Goal: Information Seeking & Learning: Learn about a topic

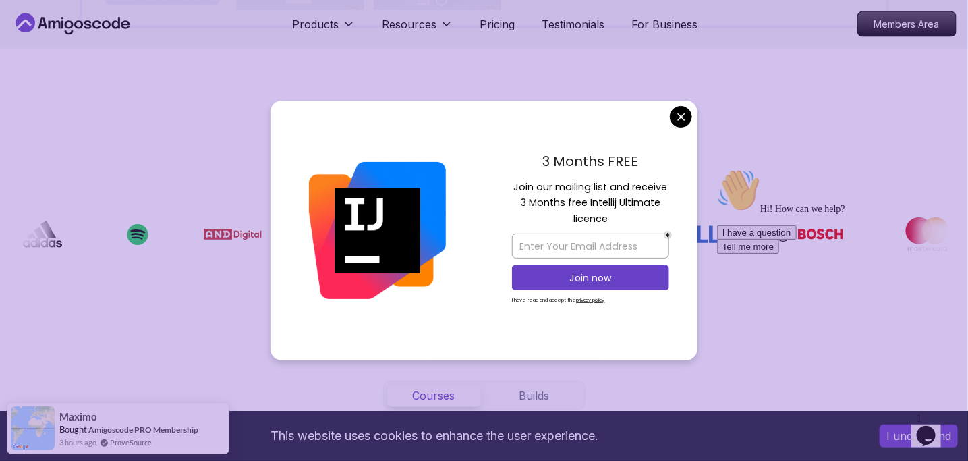
scroll to position [939, 0]
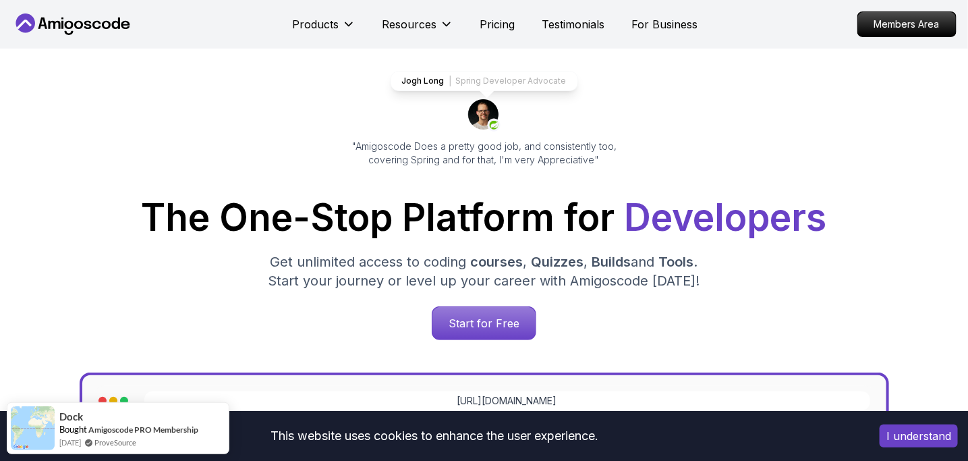
scroll to position [66, 0]
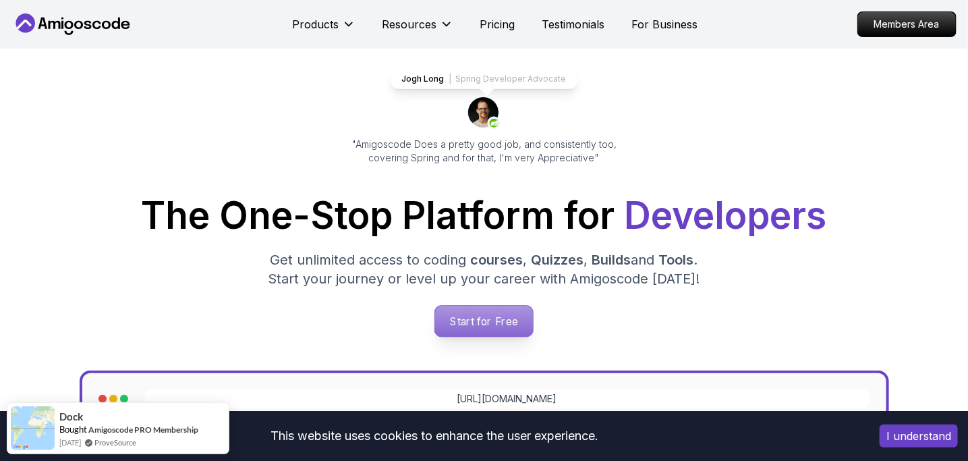
click at [471, 324] on p "Start for Free" at bounding box center [484, 320] width 98 height 31
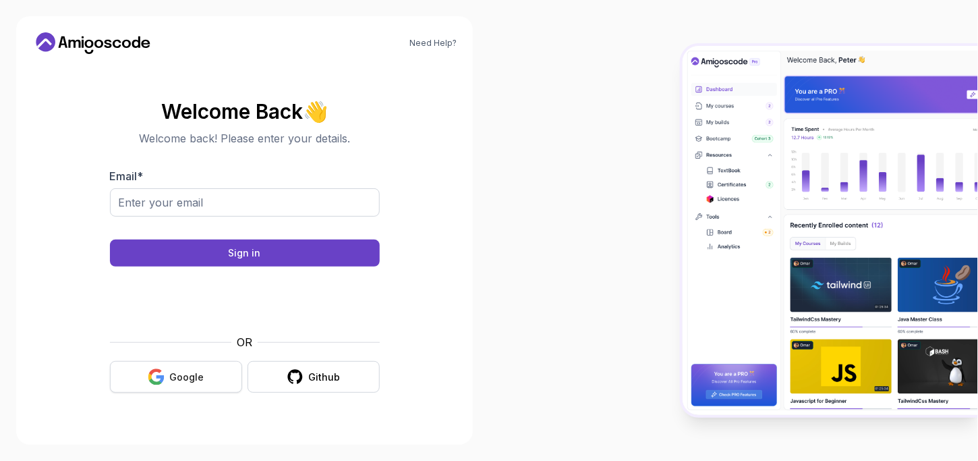
click at [174, 373] on div "Google" at bounding box center [187, 376] width 34 height 13
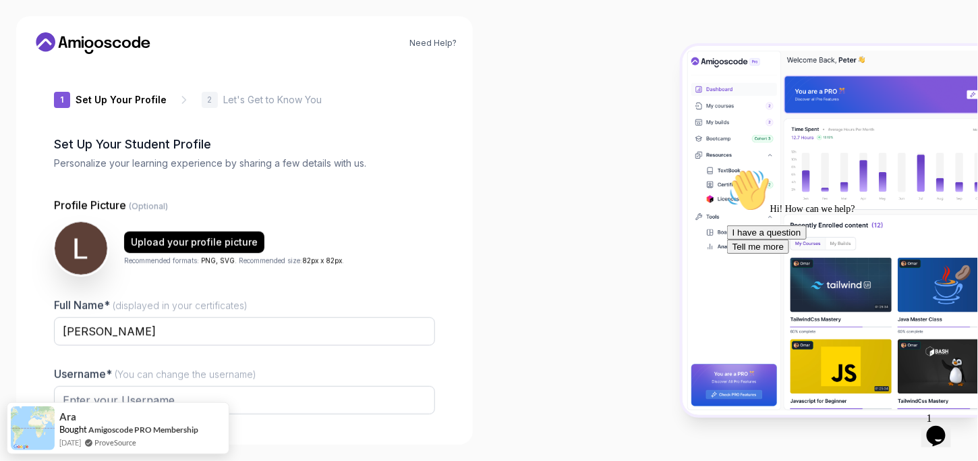
type input "fiercecougar0a229"
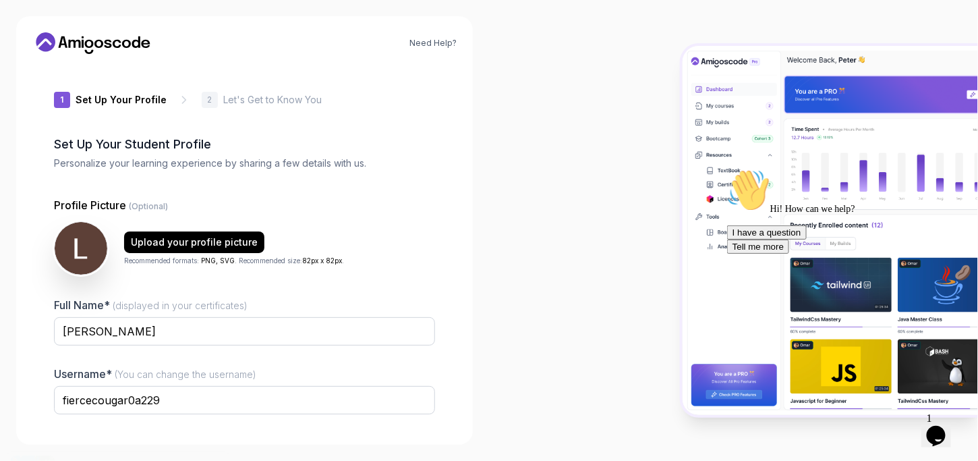
click at [819, 168] on div at bounding box center [847, 168] width 243 height 0
click at [717, 80] on img at bounding box center [829, 230] width 295 height 368
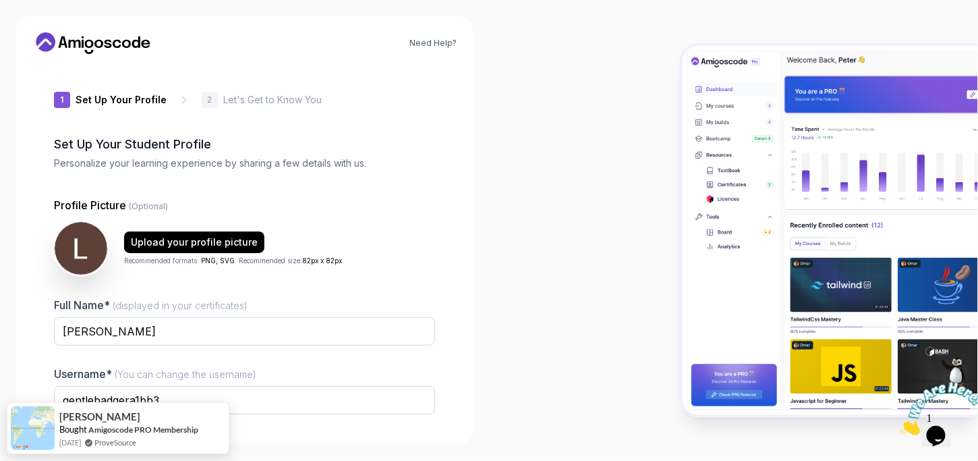
scroll to position [101, 0]
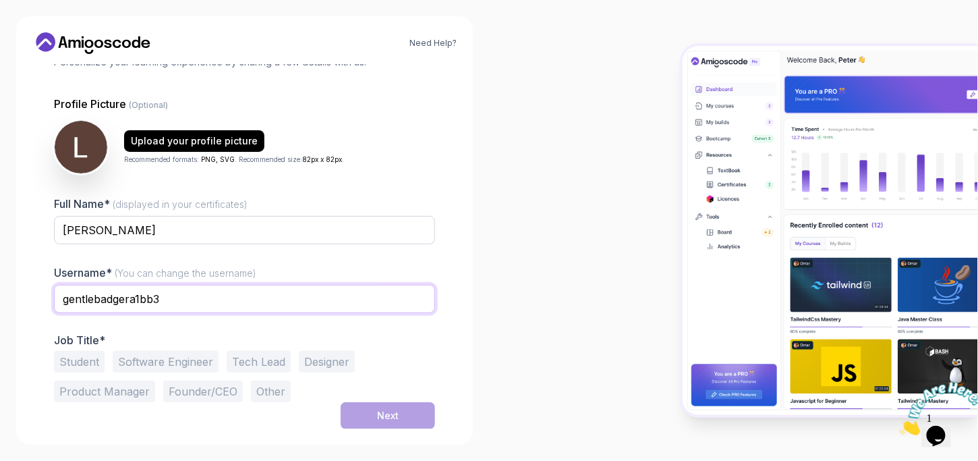
click at [170, 294] on input "gentlebadgera1bb3" at bounding box center [244, 299] width 381 height 28
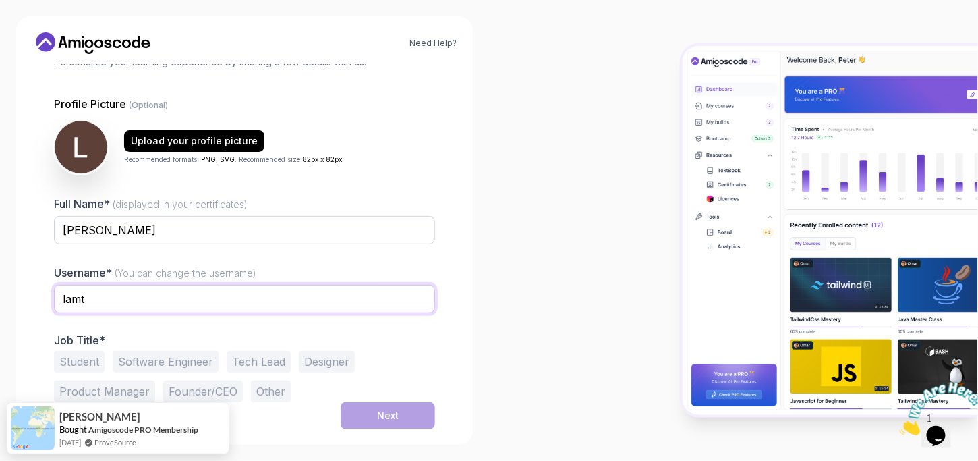
type input "lamt"
click at [562, 269] on div at bounding box center [733, 230] width 489 height 461
click at [164, 362] on button "Software Engineer" at bounding box center [166, 362] width 106 height 22
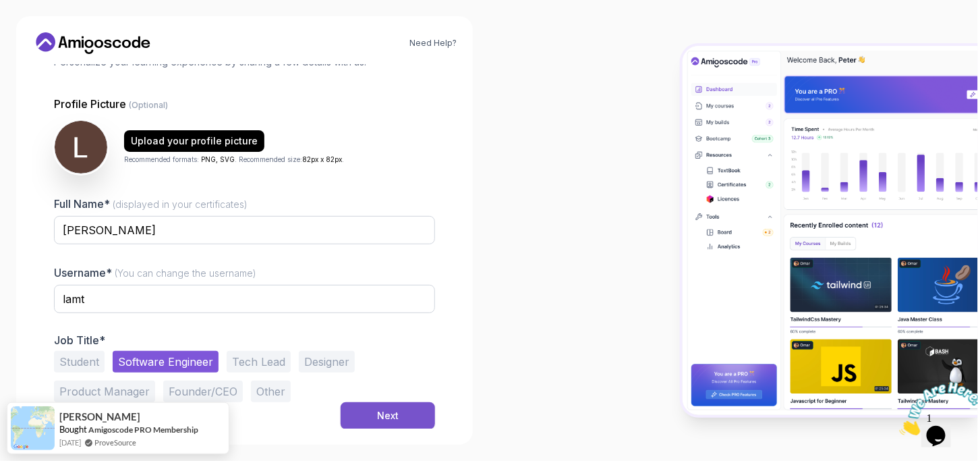
click at [396, 421] on button "Next" at bounding box center [388, 415] width 94 height 27
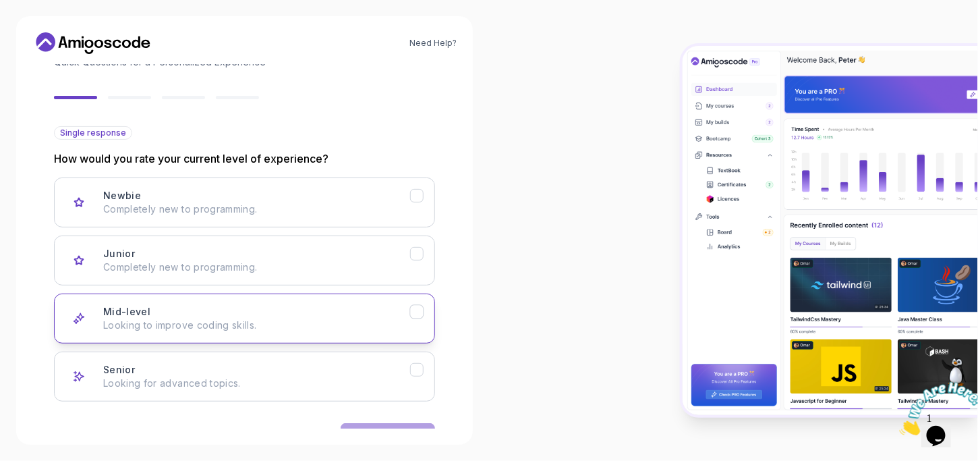
scroll to position [143, 0]
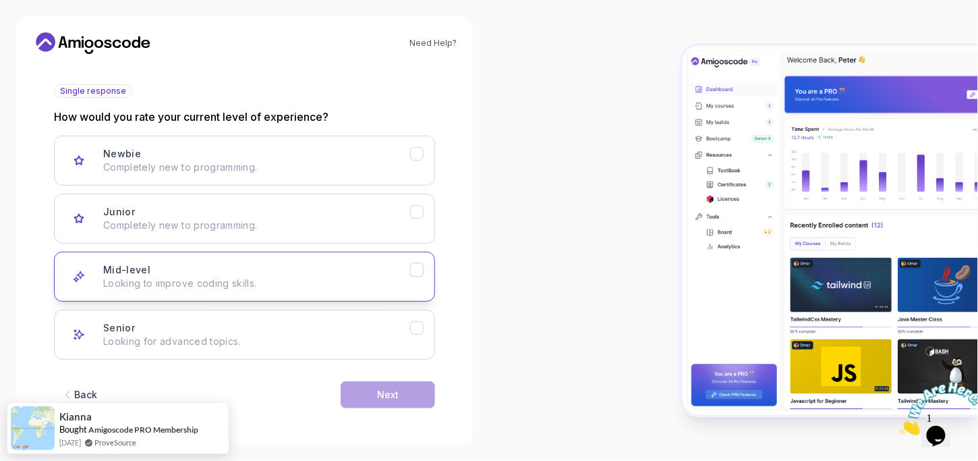
click at [124, 289] on button "Mid-level Looking to improve coding skills." at bounding box center [244, 277] width 381 height 50
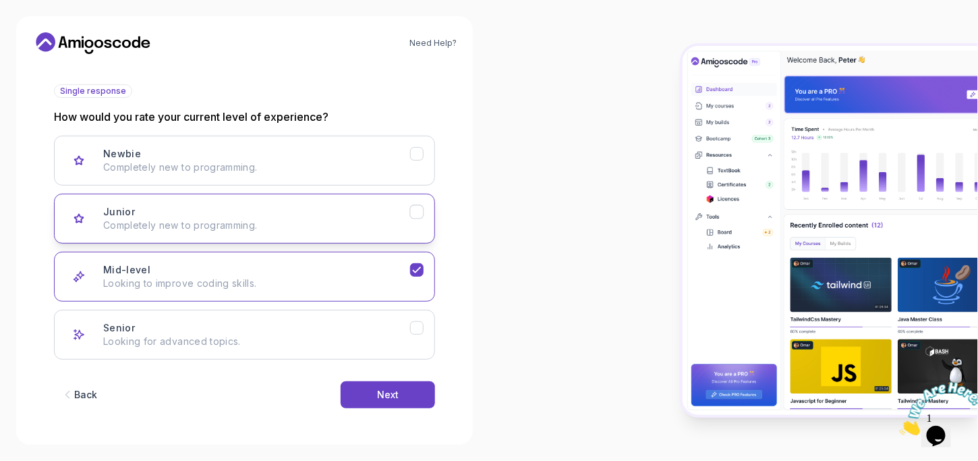
click at [182, 231] on button "Junior Completely new to programming." at bounding box center [244, 219] width 381 height 50
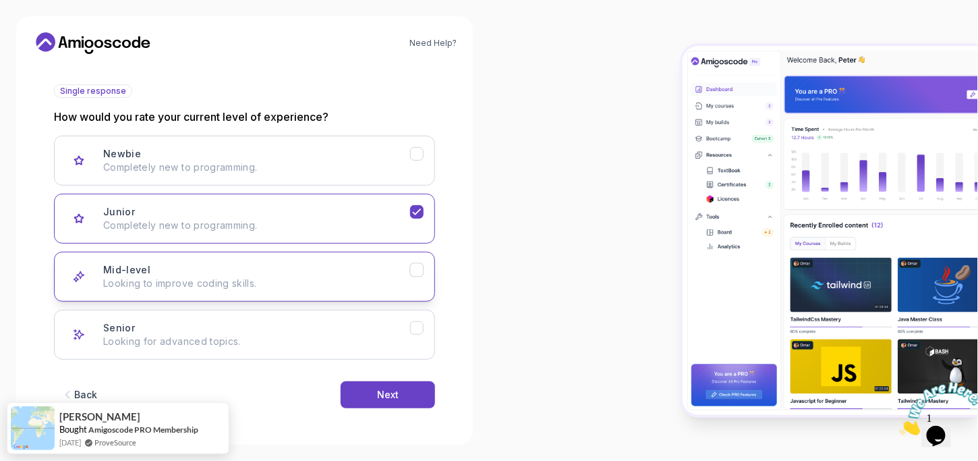
click at [148, 283] on p "Looking to improve coding skills." at bounding box center [256, 282] width 307 height 13
click at [391, 382] on button "Next" at bounding box center [388, 394] width 94 height 27
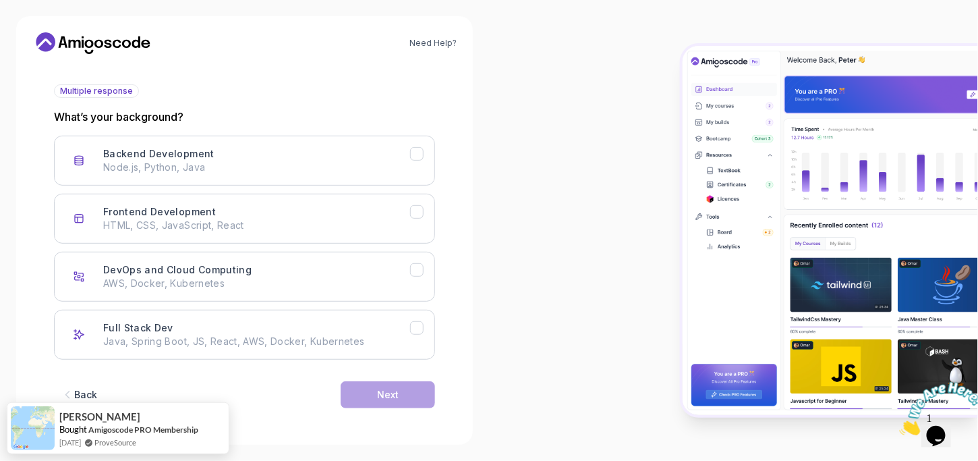
click at [115, 90] on span "Multiple response" at bounding box center [96, 91] width 73 height 11
click at [115, 156] on h3 "Backend Development" at bounding box center [158, 153] width 111 height 13
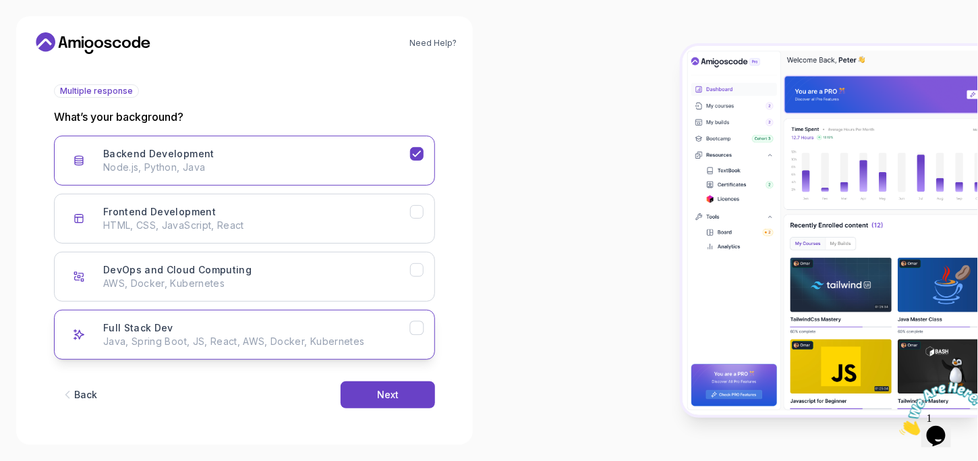
click at [413, 323] on icon "Full Stack Dev" at bounding box center [417, 328] width 13 height 13
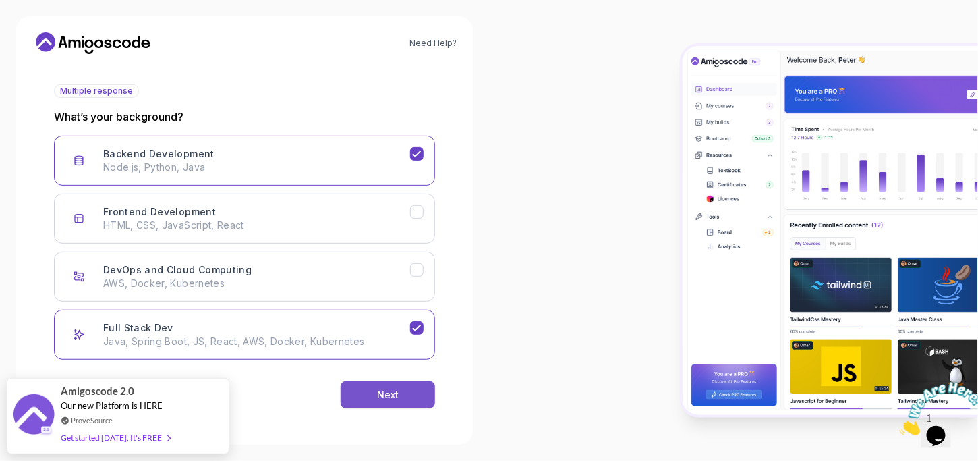
click at [400, 388] on button "Next" at bounding box center [388, 394] width 94 height 27
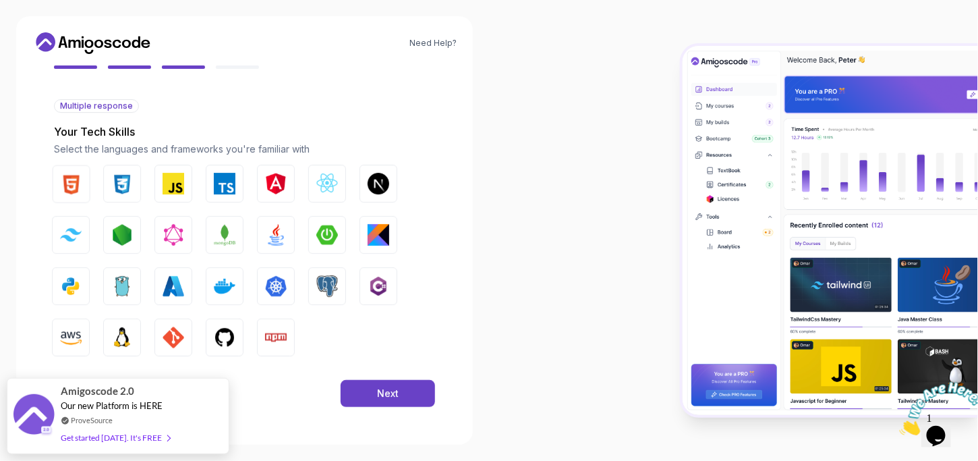
scroll to position [128, 0]
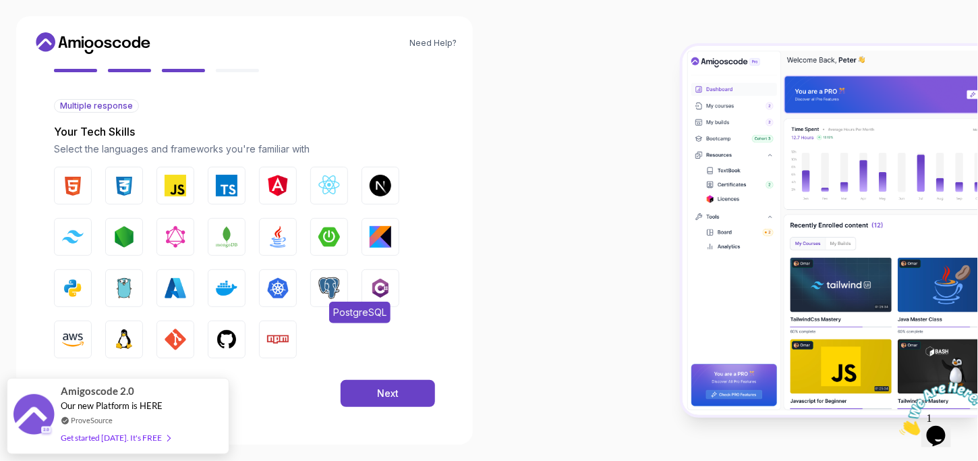
click at [323, 283] on img "button" at bounding box center [329, 288] width 22 height 22
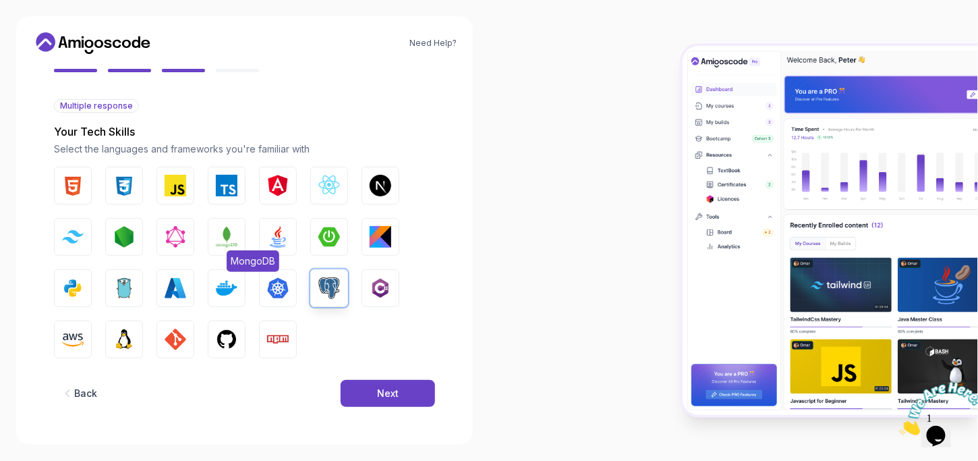
click at [225, 234] on img "button" at bounding box center [227, 237] width 22 height 22
click at [76, 284] on img "button" at bounding box center [73, 288] width 22 height 22
click at [330, 236] on img "button" at bounding box center [329, 237] width 22 height 22
click at [280, 240] on img "button" at bounding box center [278, 237] width 22 height 22
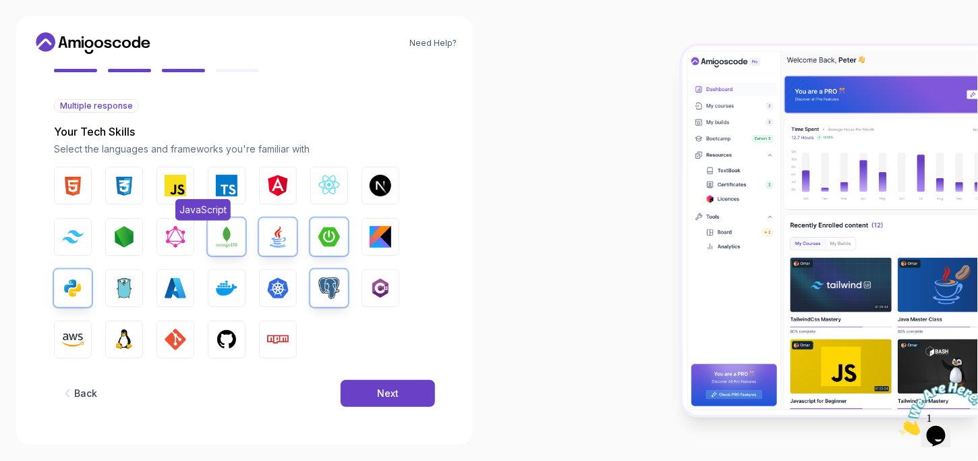
click at [177, 191] on img "button" at bounding box center [176, 186] width 22 height 22
click at [280, 185] on img "button" at bounding box center [278, 186] width 22 height 22
click at [325, 187] on img "button" at bounding box center [329, 186] width 22 height 22
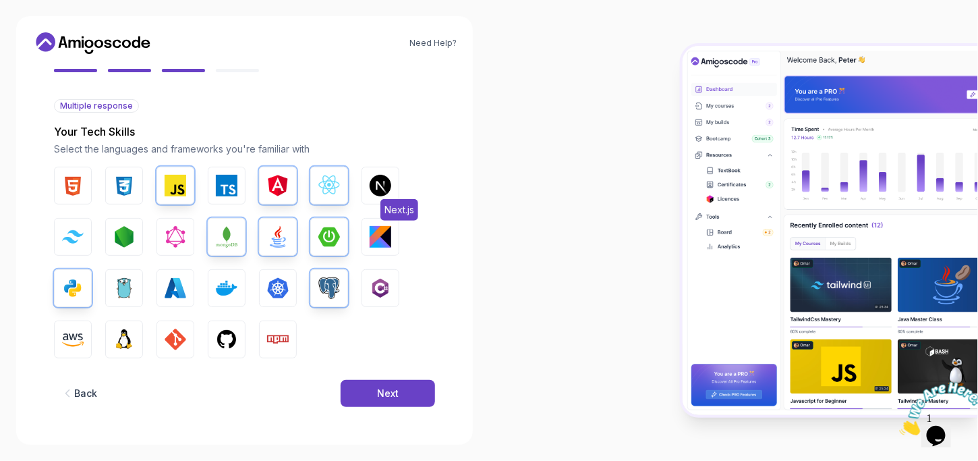
click at [376, 176] on img "button" at bounding box center [381, 186] width 22 height 22
click at [115, 235] on img "button" at bounding box center [124, 237] width 22 height 22
click at [218, 287] on img "button" at bounding box center [227, 288] width 22 height 22
click at [76, 338] on img "button" at bounding box center [73, 339] width 22 height 22
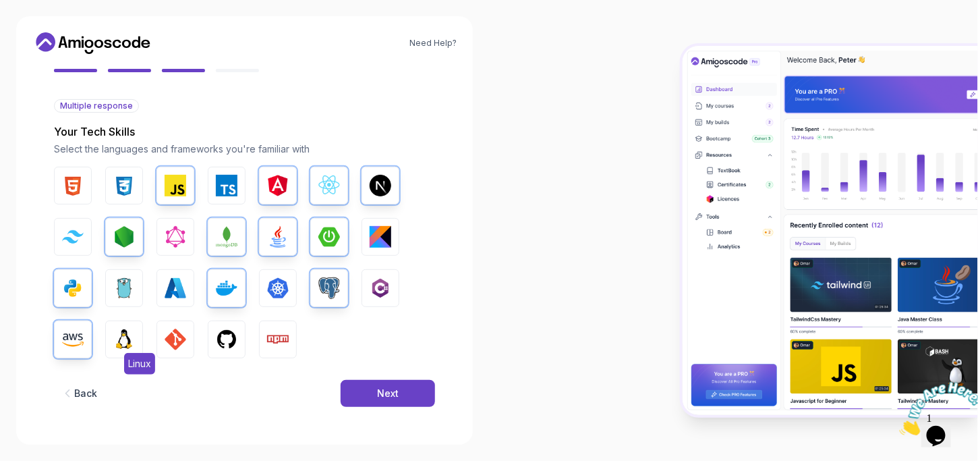
click at [121, 335] on img "button" at bounding box center [124, 339] width 22 height 22
click at [174, 339] on img "button" at bounding box center [176, 339] width 22 height 22
click at [216, 334] on img "button" at bounding box center [227, 339] width 22 height 22
click at [265, 318] on div "HTML CSS JavaScript TypeScript Angular React.js Next.js Tailwind CSS Node.js Gr…" at bounding box center [244, 263] width 381 height 192
click at [276, 335] on img "button" at bounding box center [278, 339] width 22 height 22
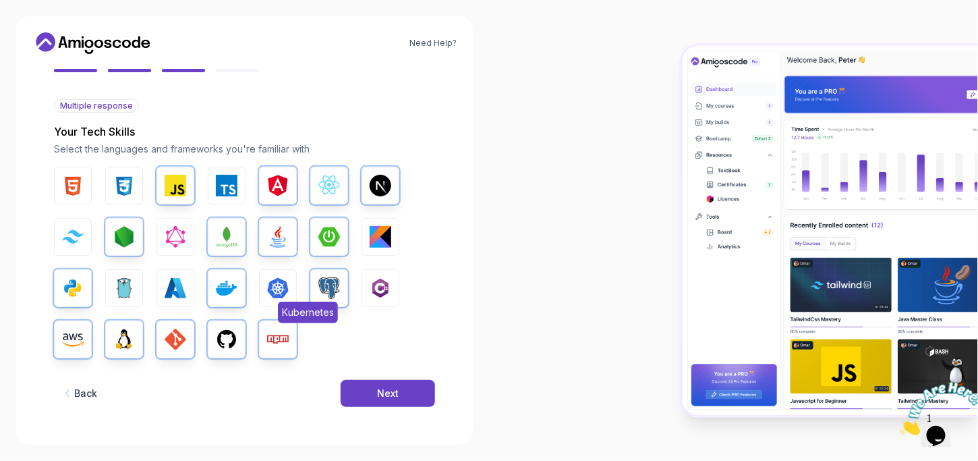
click at [272, 291] on img "button" at bounding box center [278, 288] width 22 height 22
click at [369, 388] on button "Next" at bounding box center [388, 393] width 94 height 27
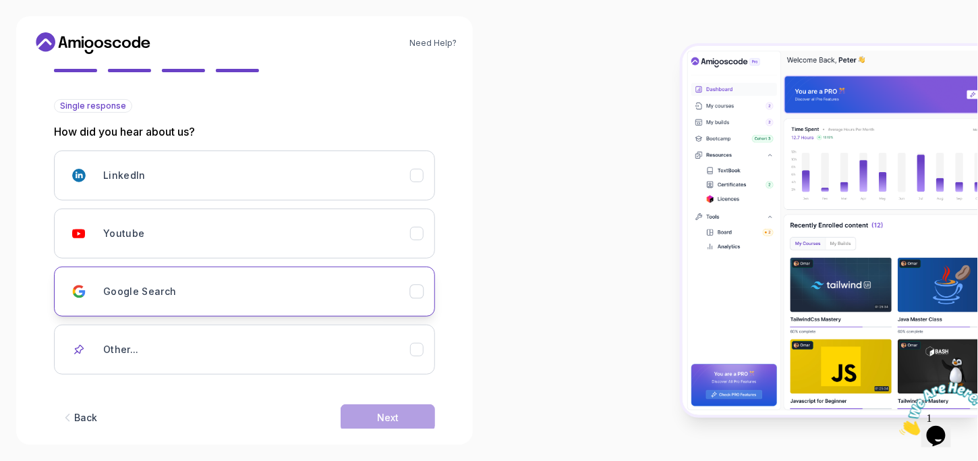
click at [101, 286] on div "Google Search" at bounding box center [237, 291] width 345 height 27
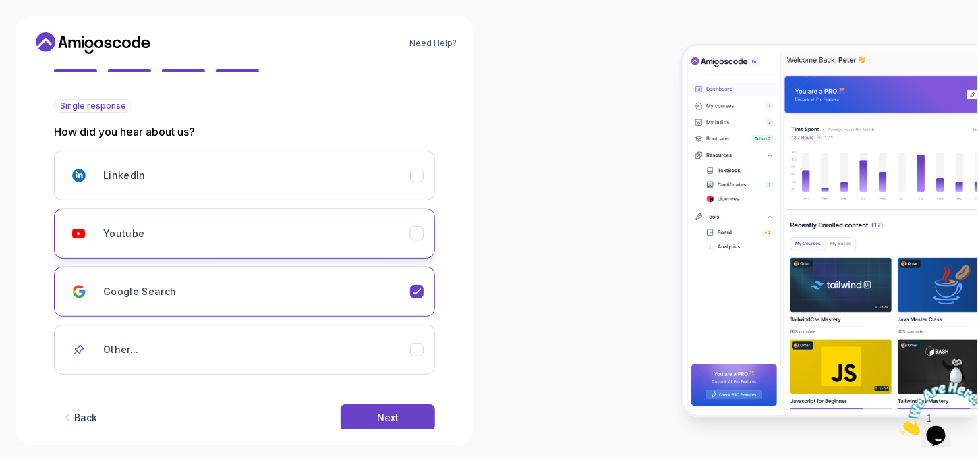
click at [96, 234] on div "Youtube" at bounding box center [237, 233] width 345 height 27
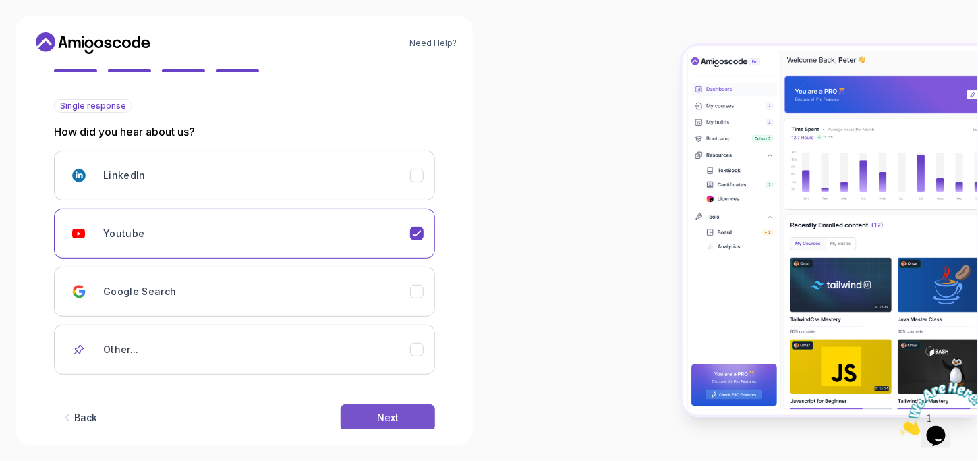
click at [380, 413] on div "Next" at bounding box center [388, 417] width 22 height 13
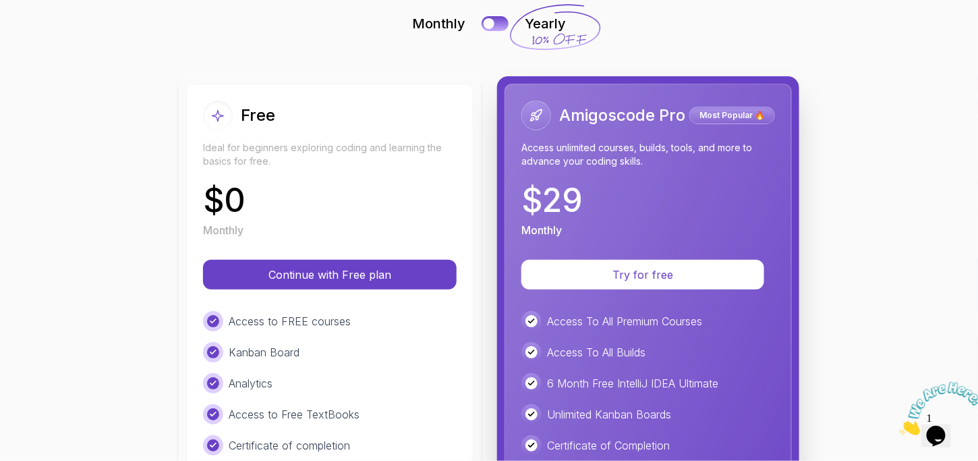
scroll to position [90, 0]
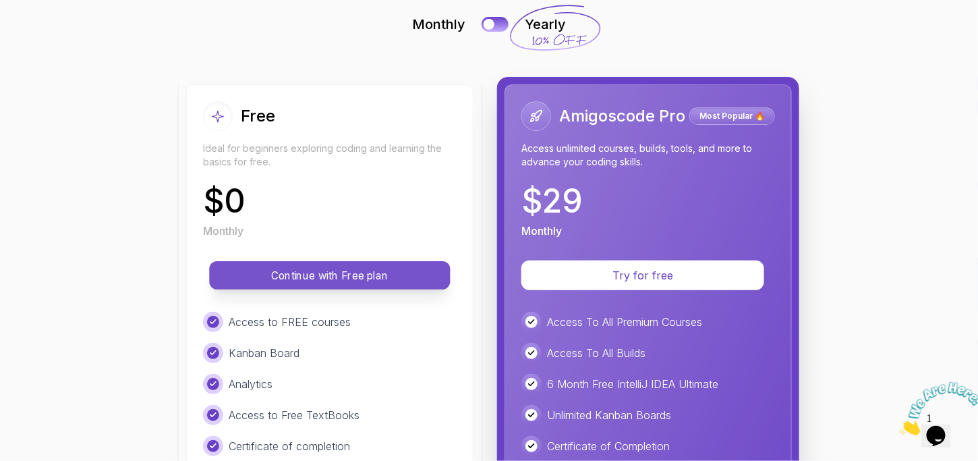
click at [305, 276] on p "Continue with Free plan" at bounding box center [330, 276] width 210 height 16
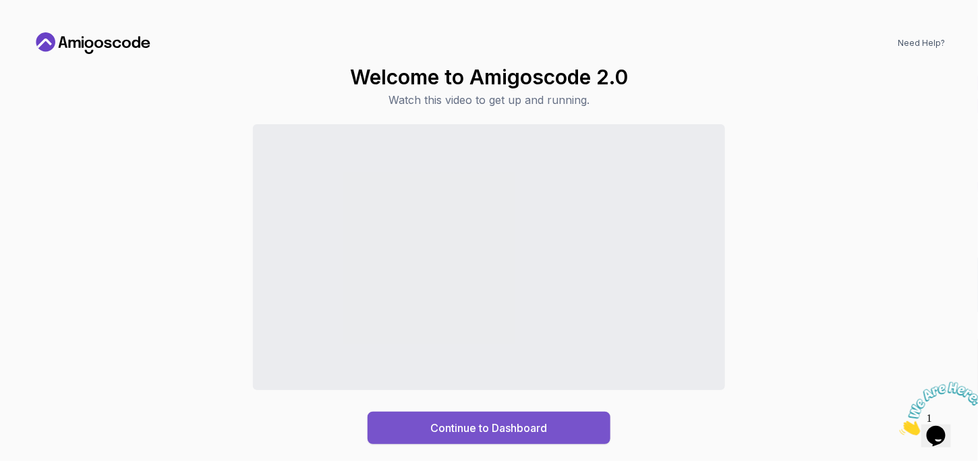
click at [547, 418] on button "Continue to Dashboard" at bounding box center [488, 427] width 243 height 32
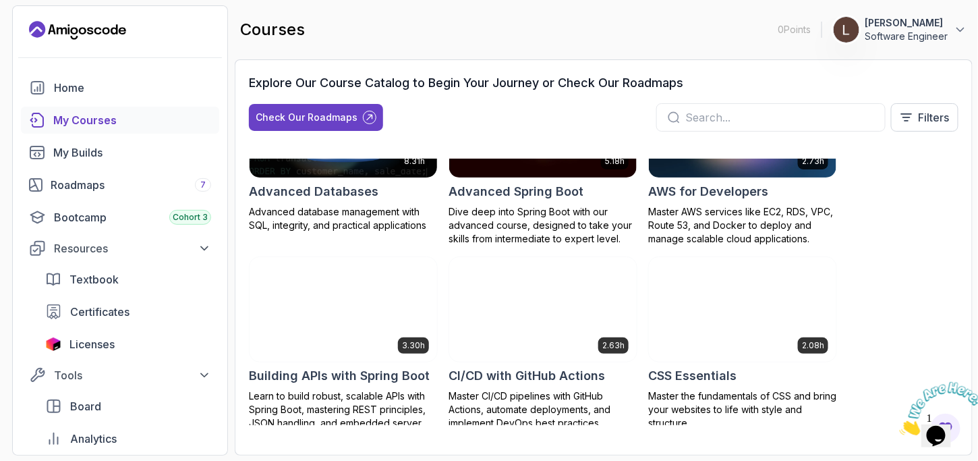
scroll to position [65, 0]
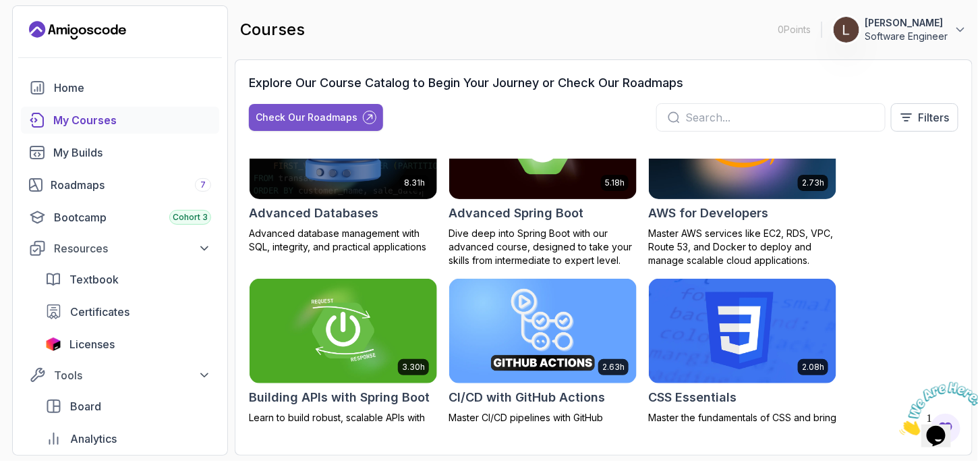
click at [311, 111] on div "Check Our Roadmaps" at bounding box center [307, 117] width 102 height 13
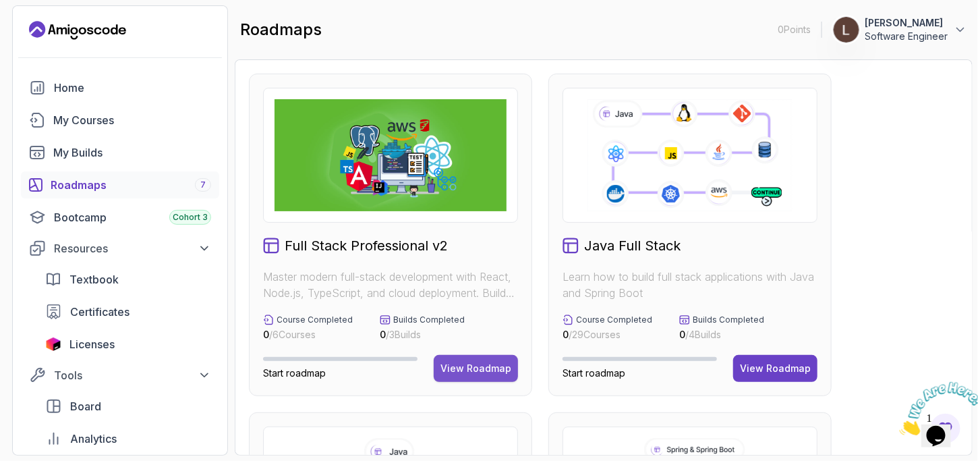
click at [493, 378] on button "View Roadmap" at bounding box center [476, 368] width 84 height 27
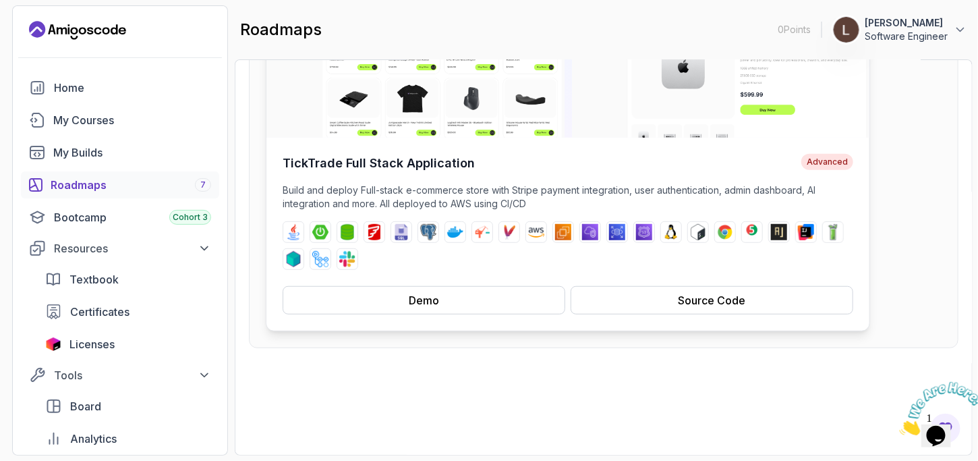
scroll to position [186, 0]
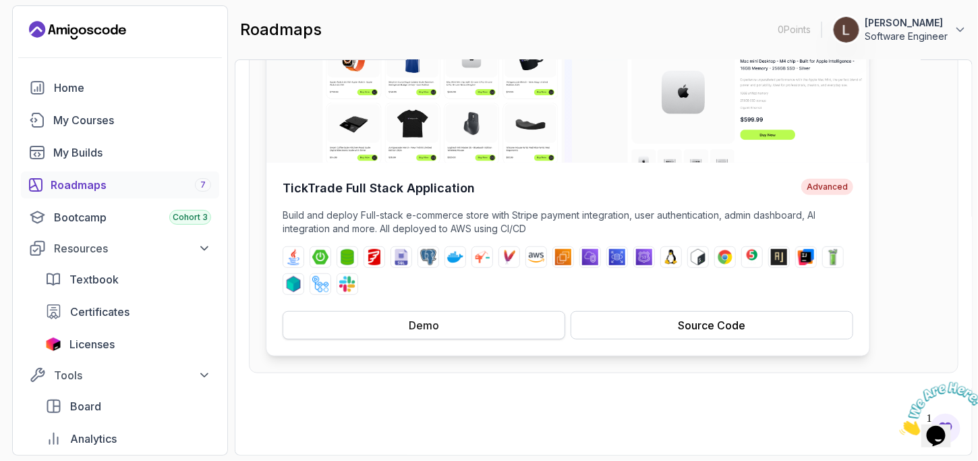
click at [407, 323] on button "Demo" at bounding box center [424, 325] width 283 height 28
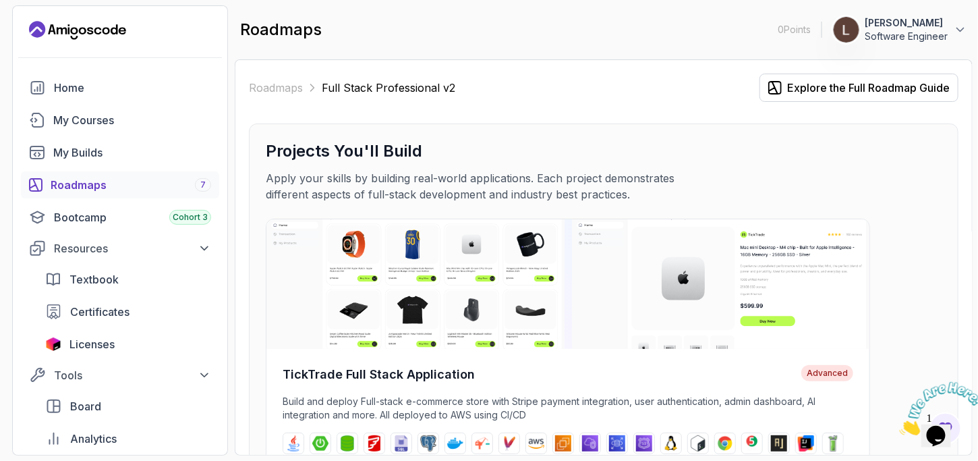
click at [86, 184] on div "Roadmaps 7" at bounding box center [131, 185] width 160 height 16
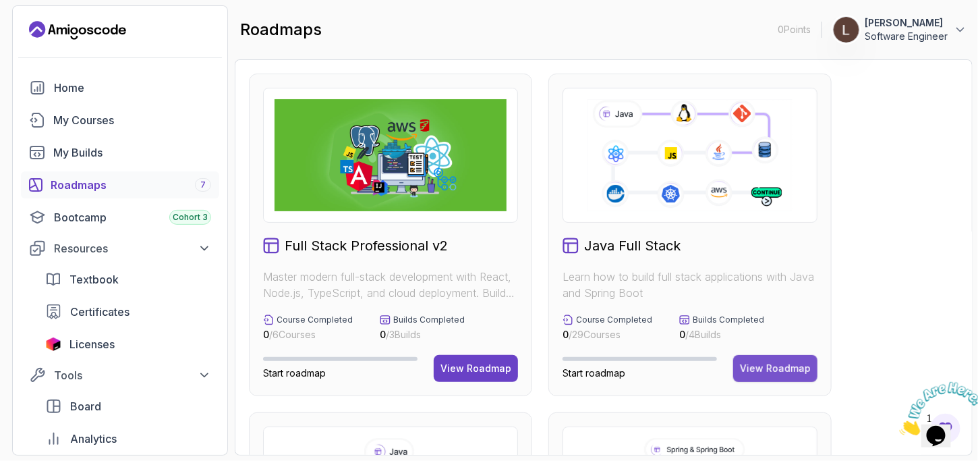
click at [760, 366] on div "View Roadmap" at bounding box center [775, 367] width 71 height 13
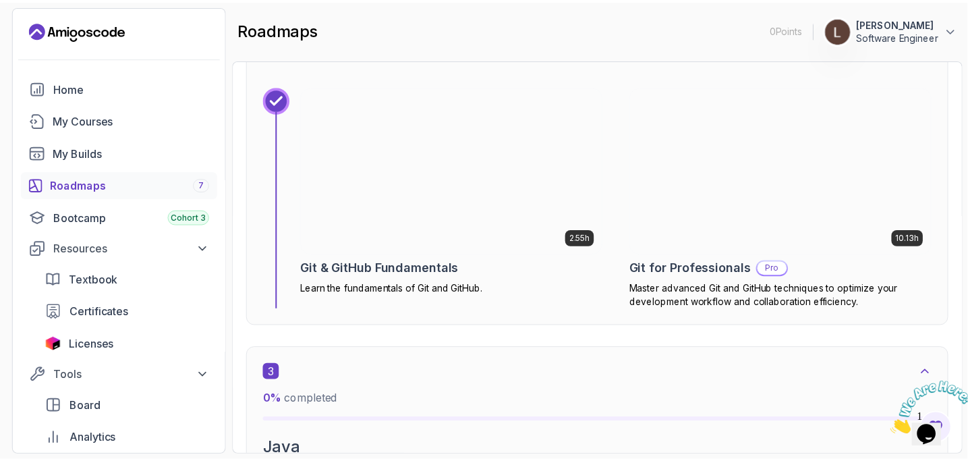
scroll to position [1403, 0]
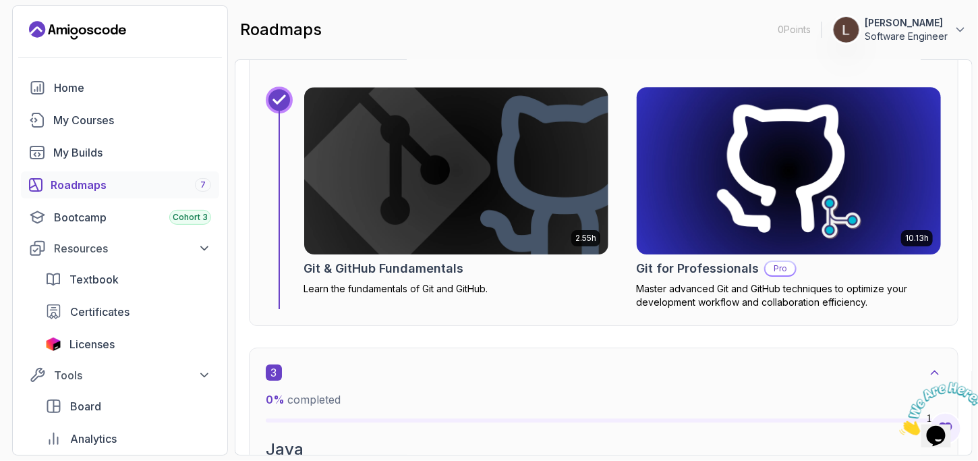
click at [746, 199] on img at bounding box center [789, 170] width 320 height 175
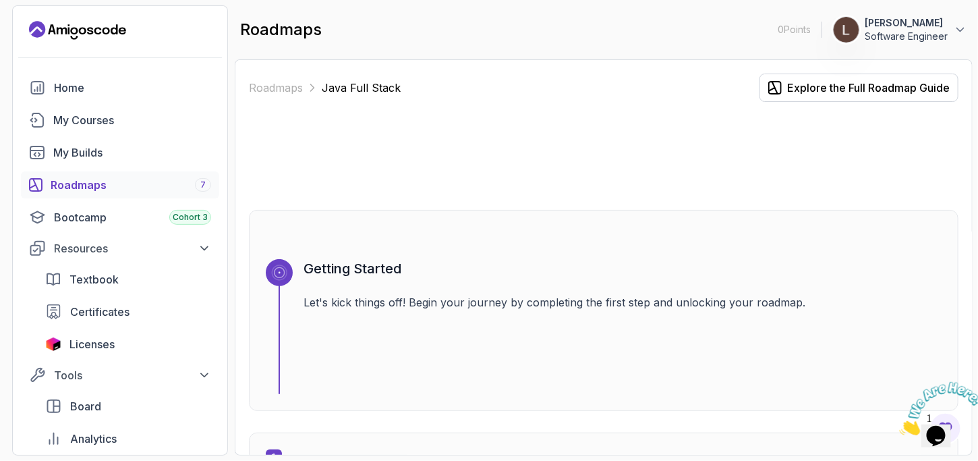
click at [439, 133] on div at bounding box center [603, 155] width 709 height 65
click at [359, 272] on h3 "Getting Started" at bounding box center [622, 268] width 638 height 19
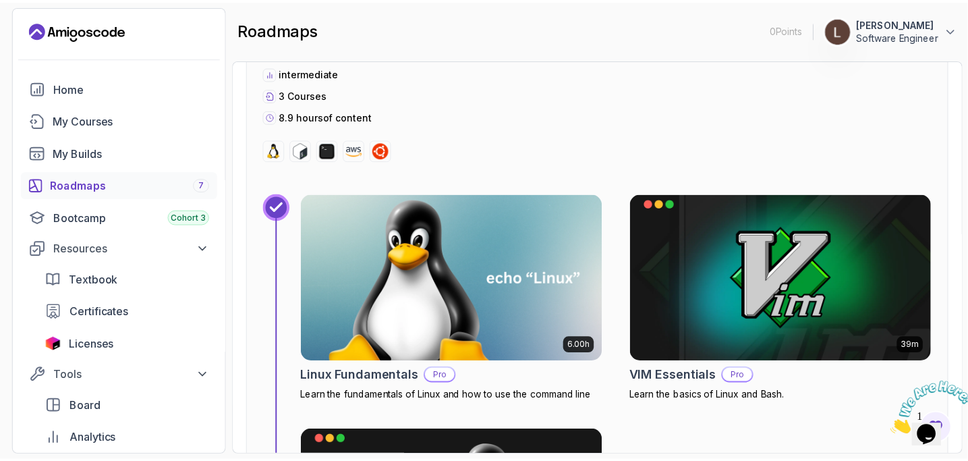
scroll to position [520, 0]
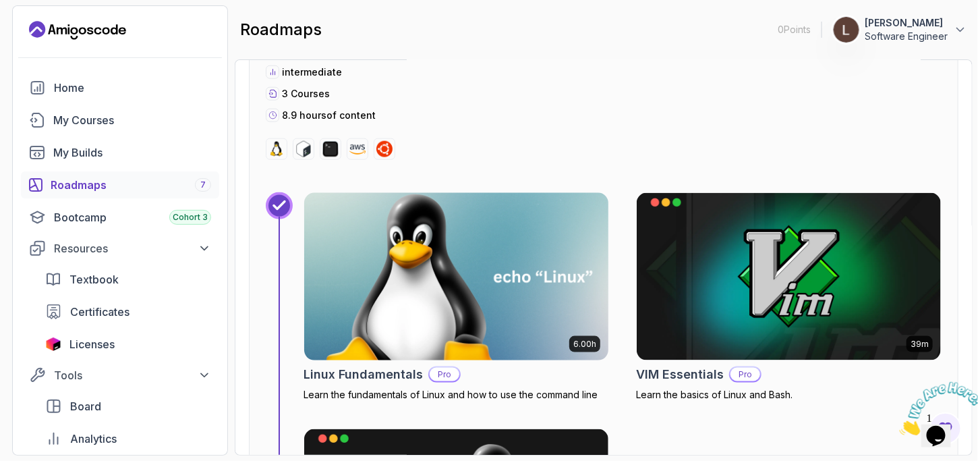
click at [425, 299] on img at bounding box center [457, 276] width 320 height 175
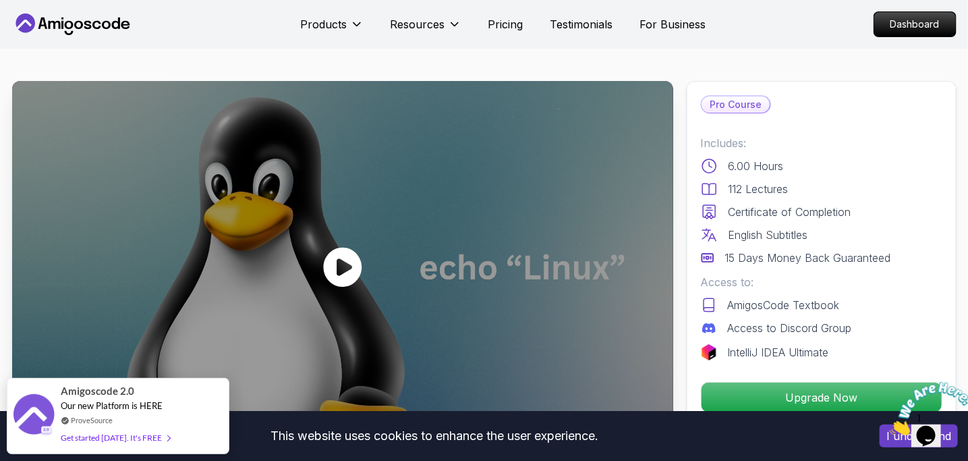
click at [349, 271] on icon at bounding box center [342, 267] width 38 height 40
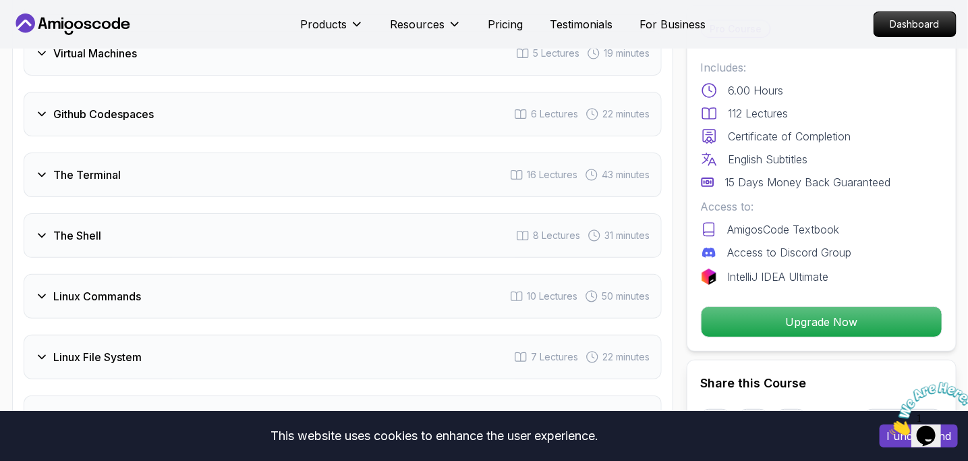
scroll to position [1969, 0]
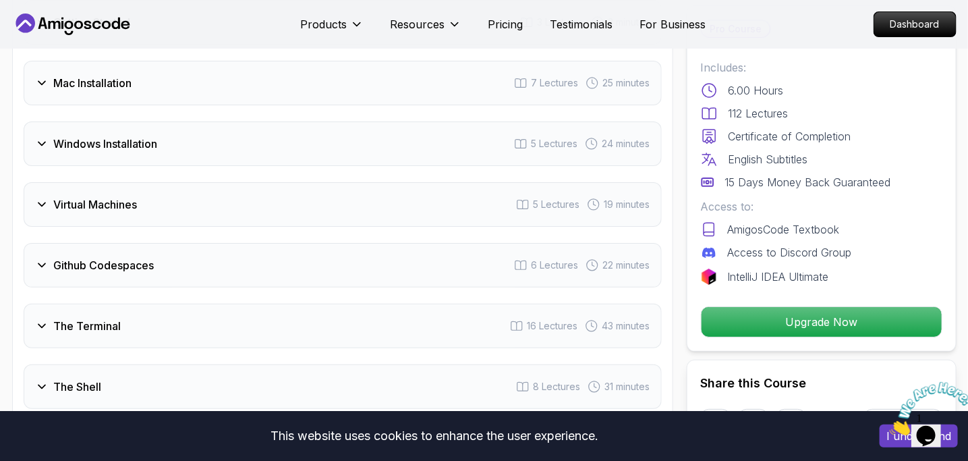
click at [50, 196] on div "Virtual Machines" at bounding box center [86, 204] width 102 height 16
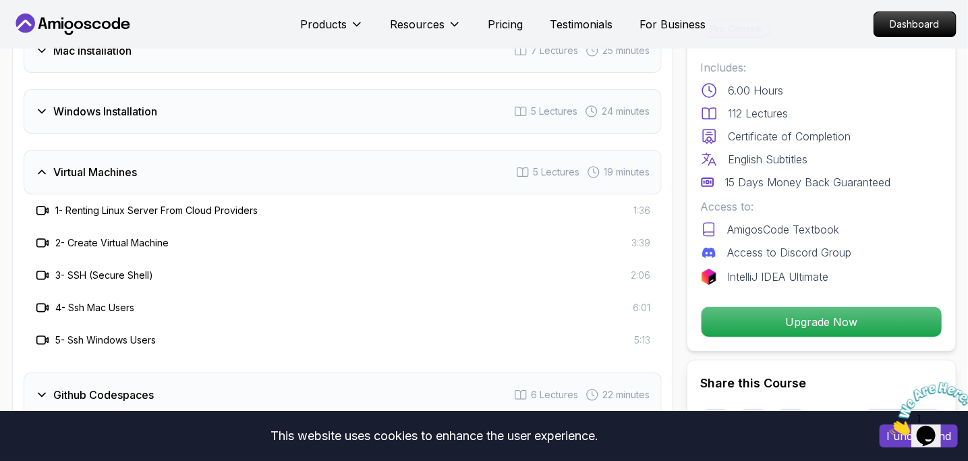
scroll to position [1937, 0]
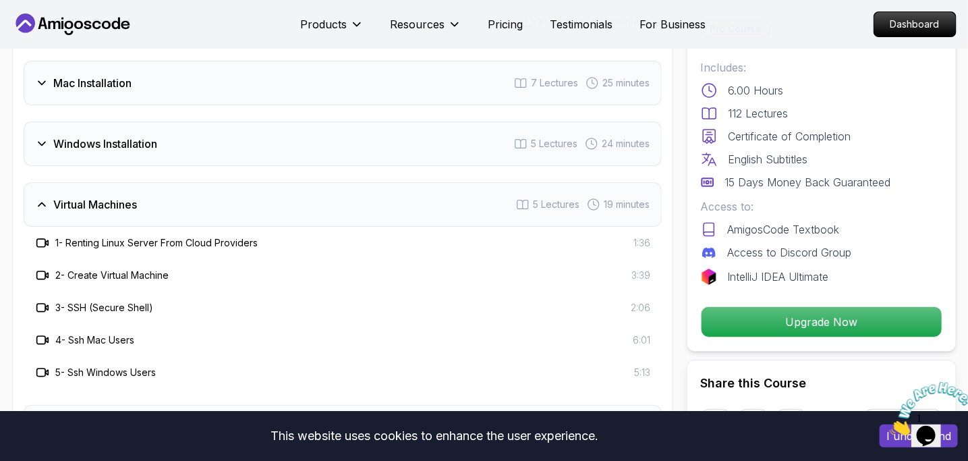
click at [158, 191] on div "Virtual Machines 5 Lectures 19 minutes" at bounding box center [343, 204] width 638 height 45
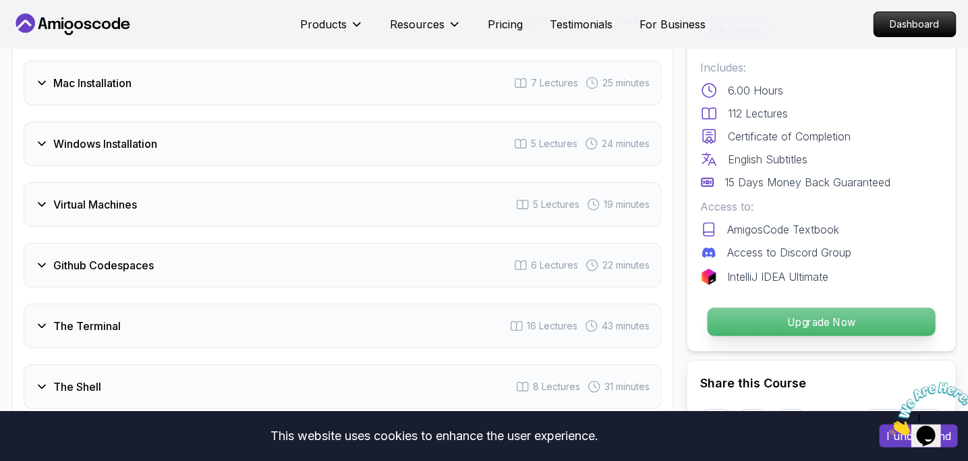
click at [767, 322] on p "Upgrade Now" at bounding box center [821, 321] width 228 height 28
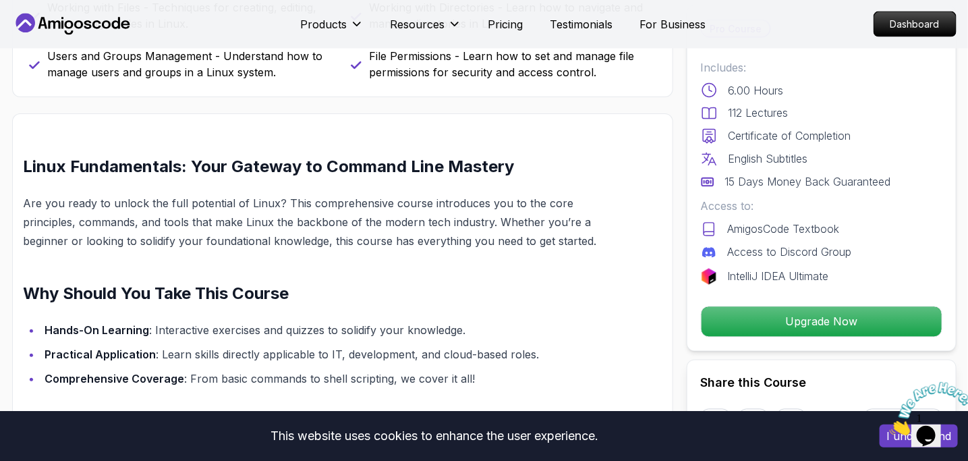
scroll to position [914, 0]
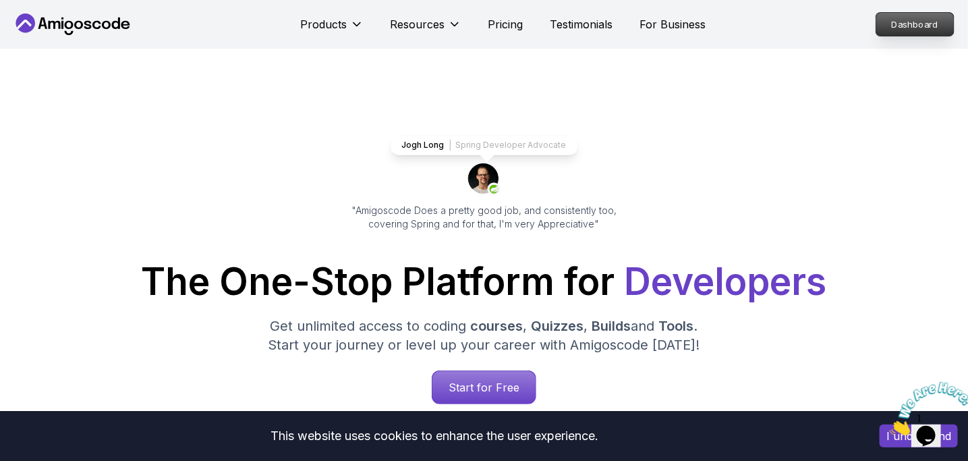
click at [899, 18] on p "Dashboard" at bounding box center [915, 24] width 78 height 23
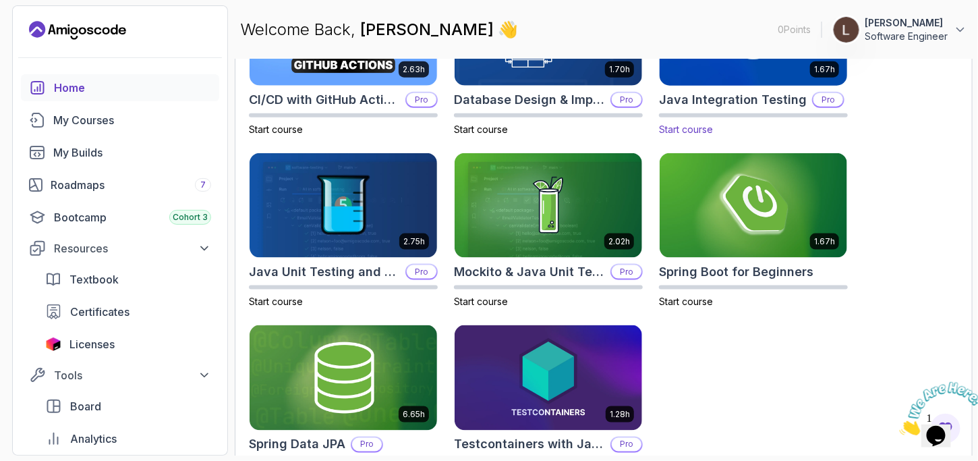
scroll to position [537, 0]
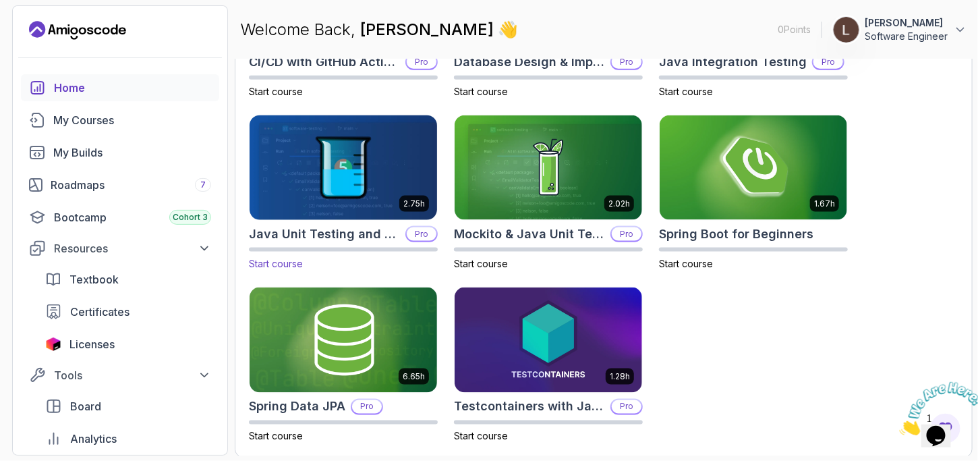
click at [307, 177] on img at bounding box center [343, 168] width 197 height 110
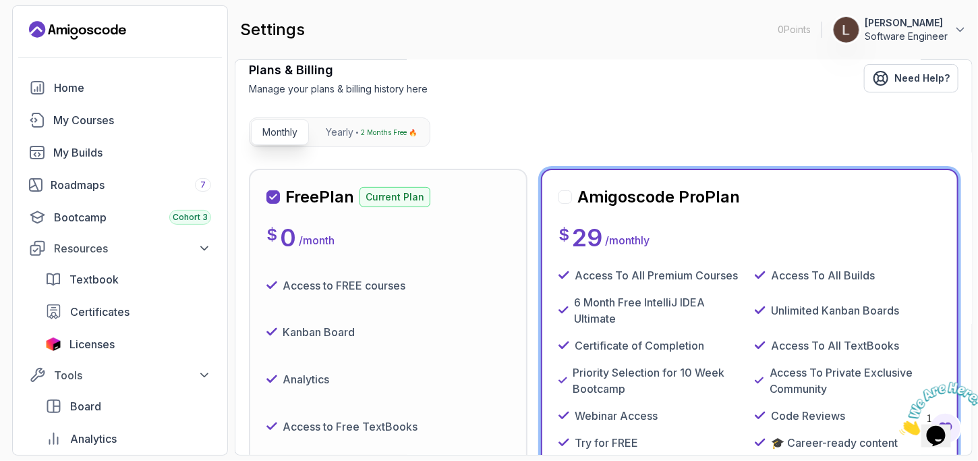
scroll to position [220, 0]
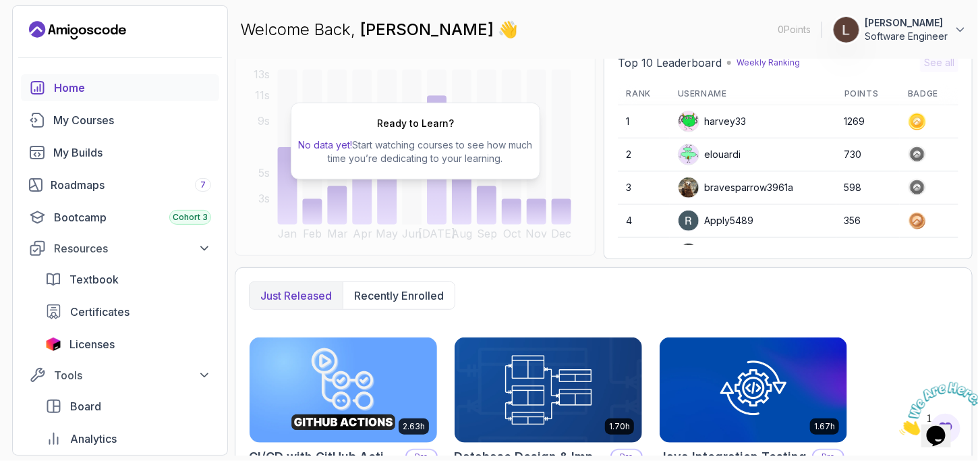
scroll to position [146, 0]
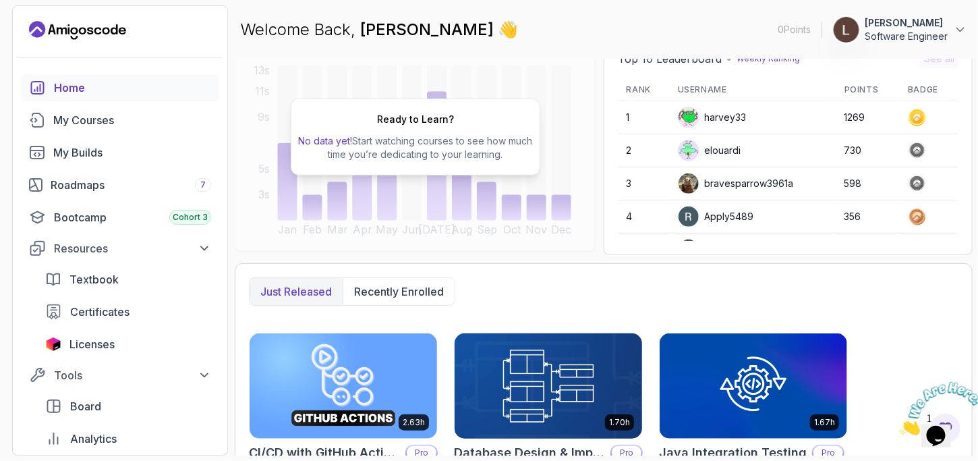
click at [545, 374] on img at bounding box center [548, 385] width 197 height 110
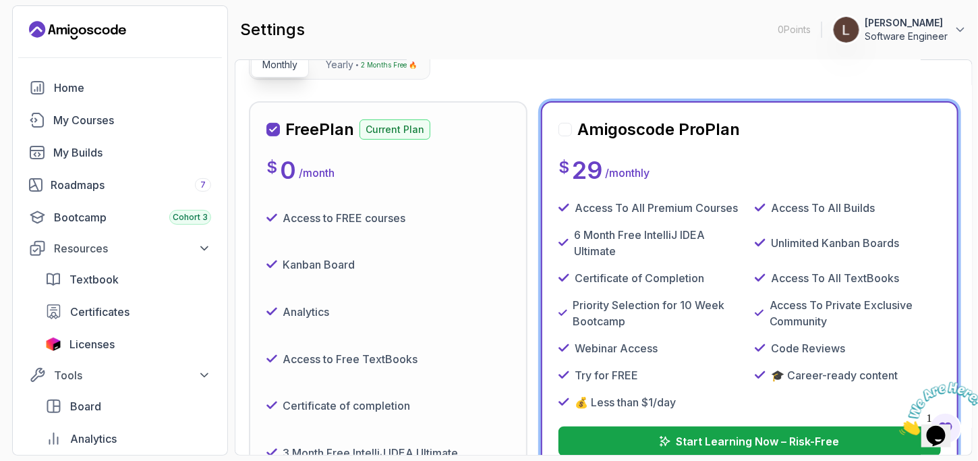
scroll to position [79, 0]
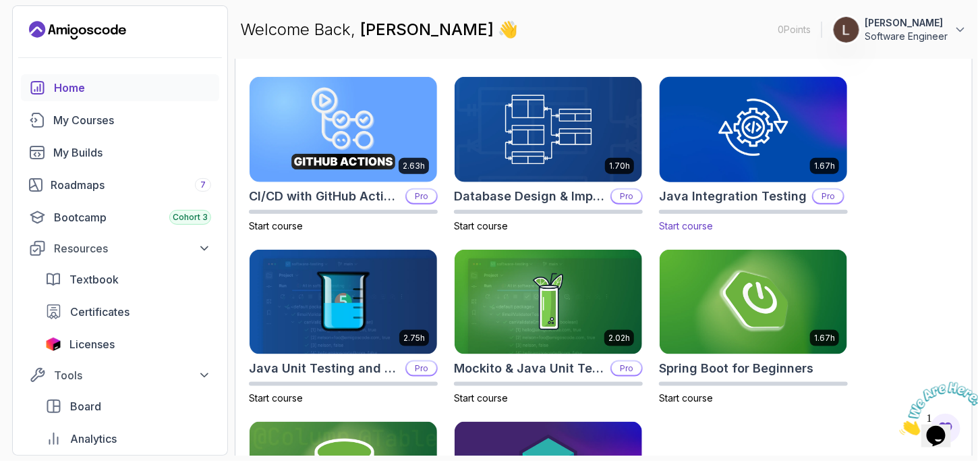
scroll to position [537, 0]
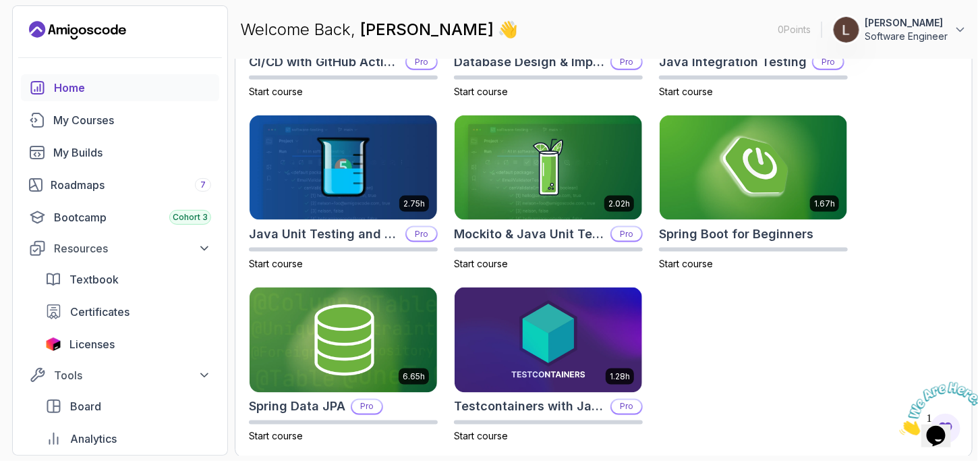
drag, startPoint x: 765, startPoint y: 400, endPoint x: 761, endPoint y: 455, distance: 55.4
click at [761, 455] on section "0 Points 1 [PERSON_NAME] Software Engineer Home My Courses My Builds Roadmaps 7…" at bounding box center [489, 230] width 978 height 461
click at [61, 97] on link "Home" at bounding box center [120, 87] width 198 height 27
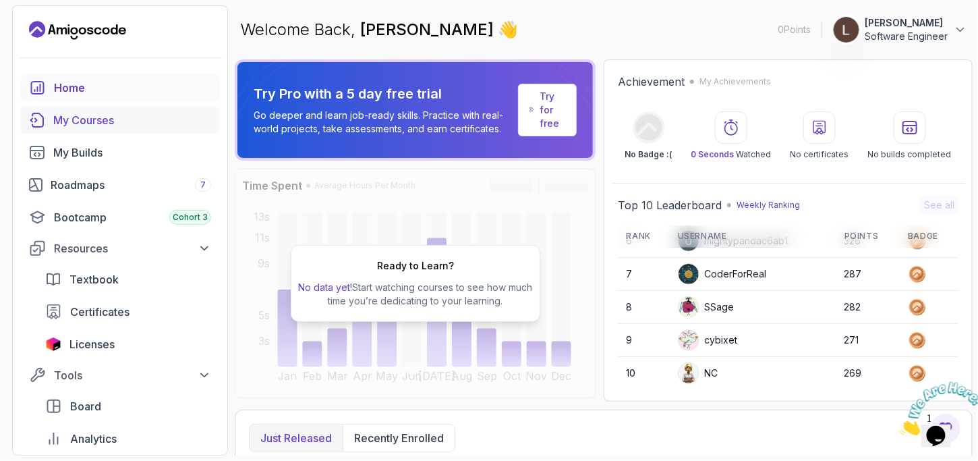
click at [68, 125] on div "My Courses" at bounding box center [132, 120] width 158 height 16
